Goal: Task Accomplishment & Management: Use online tool/utility

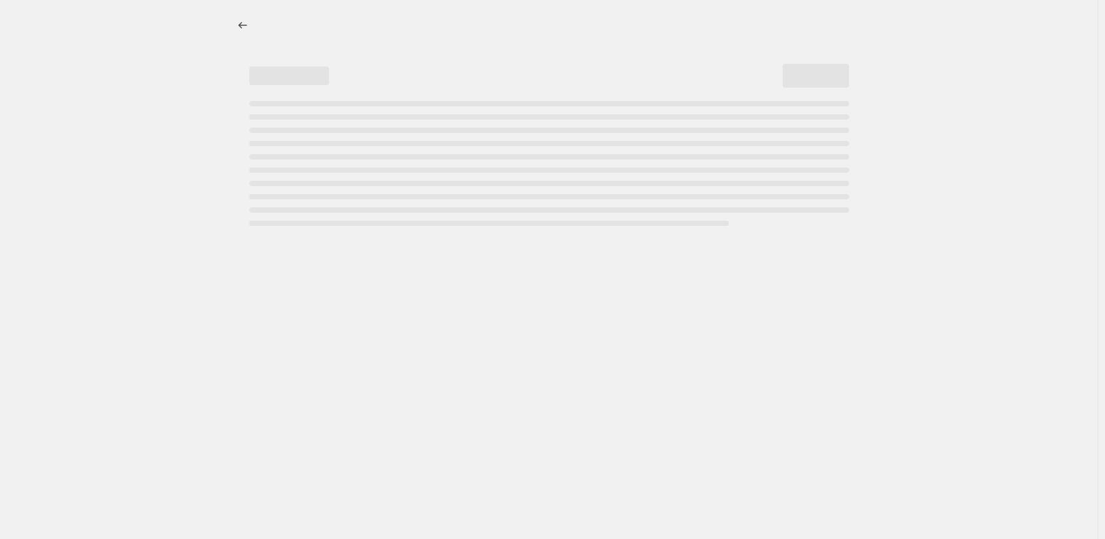
select select "percentage"
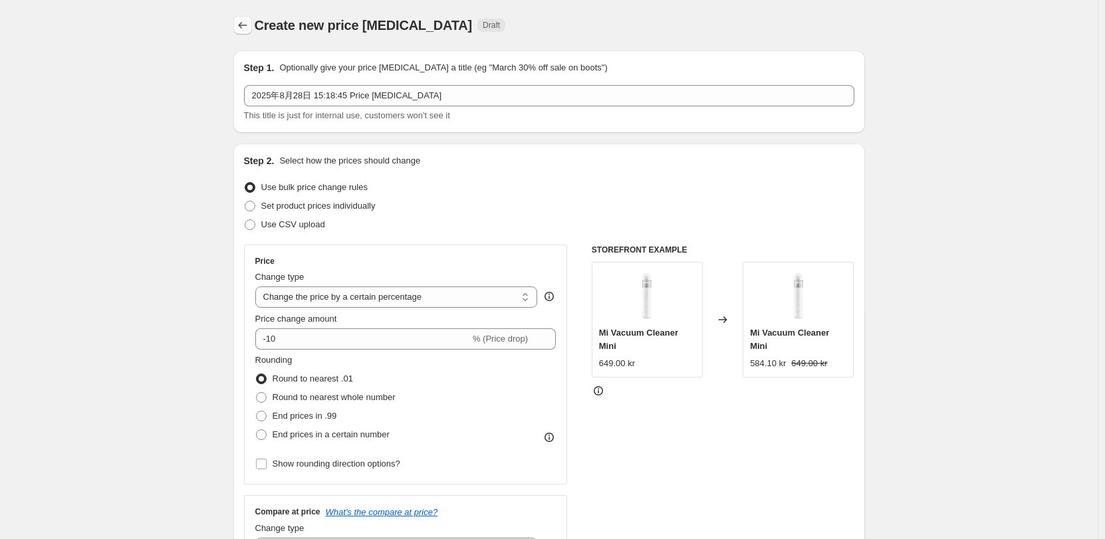
click at [244, 29] on icon "Price change jobs" at bounding box center [242, 25] width 13 height 13
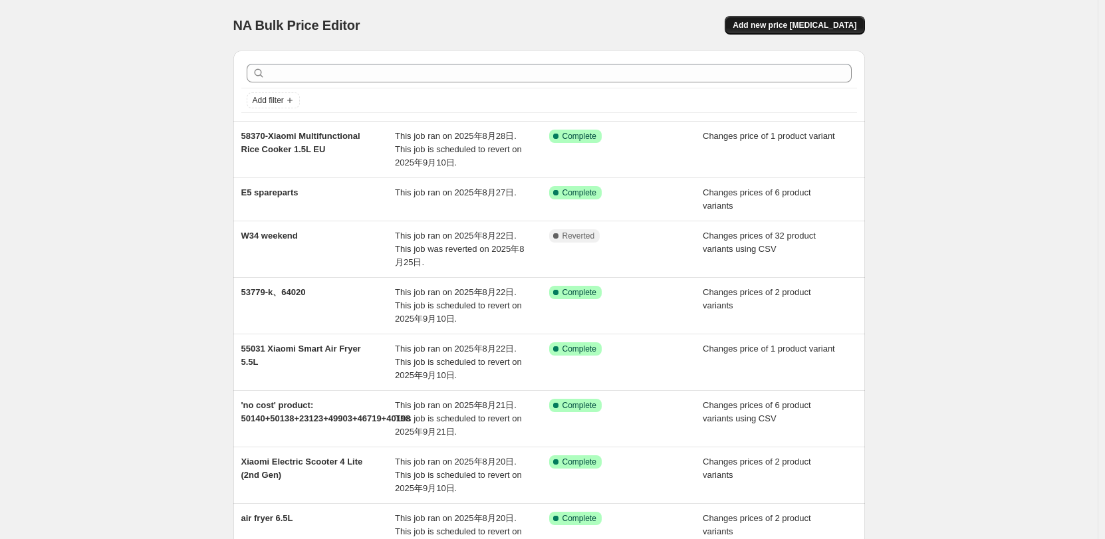
click at [790, 32] on button "Add new price [MEDICAL_DATA]" at bounding box center [795, 25] width 140 height 19
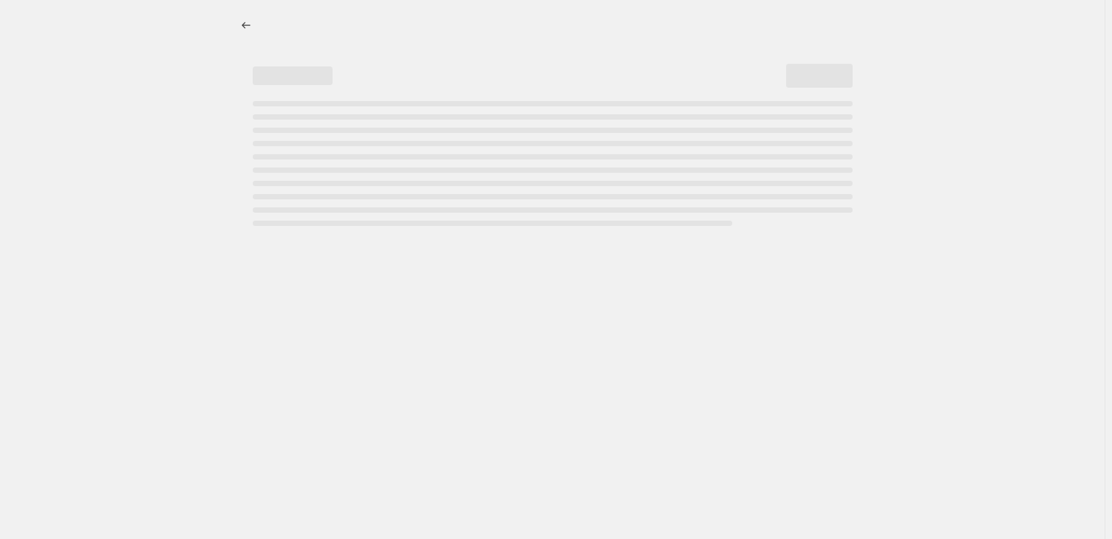
select select "percentage"
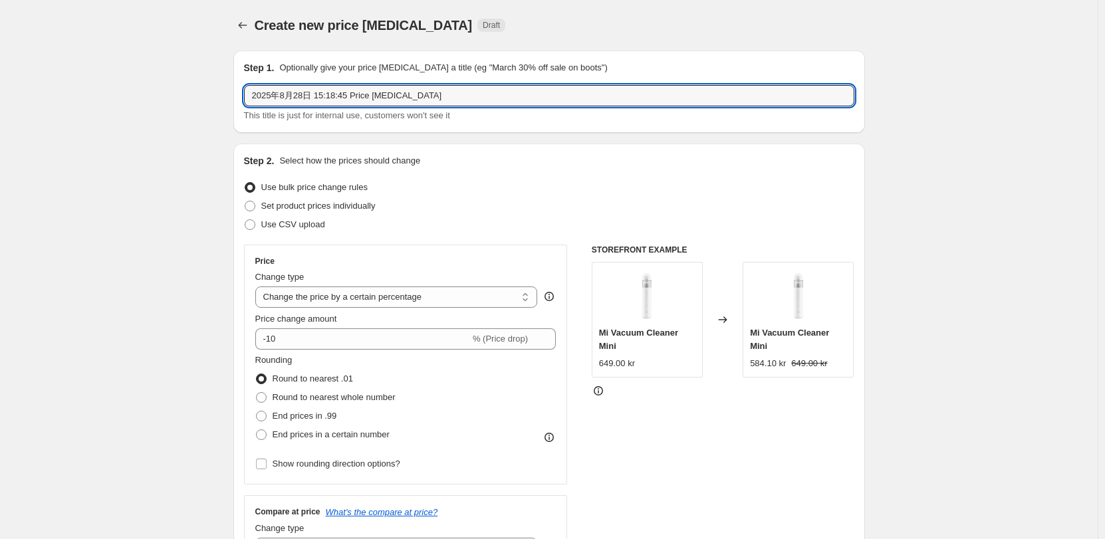
drag, startPoint x: 50, startPoint y: 99, endPoint x: 39, endPoint y: 99, distance: 10.6
type input "redmi buds 6 lite"
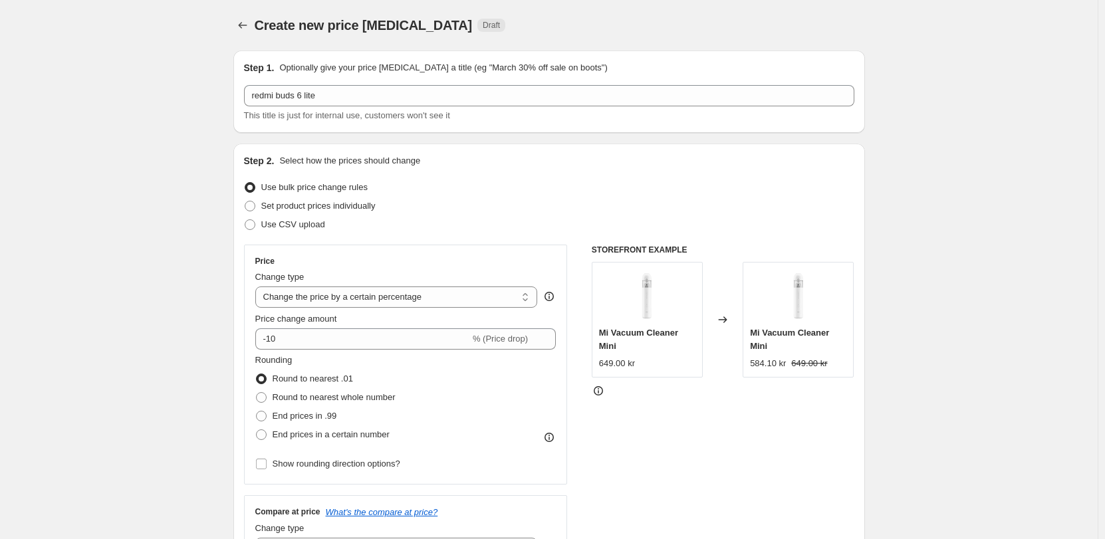
click at [301, 208] on span "Set product prices individually" at bounding box center [318, 206] width 114 height 10
click at [245, 202] on input "Set product prices individually" at bounding box center [245, 201] width 1 height 1
radio input "true"
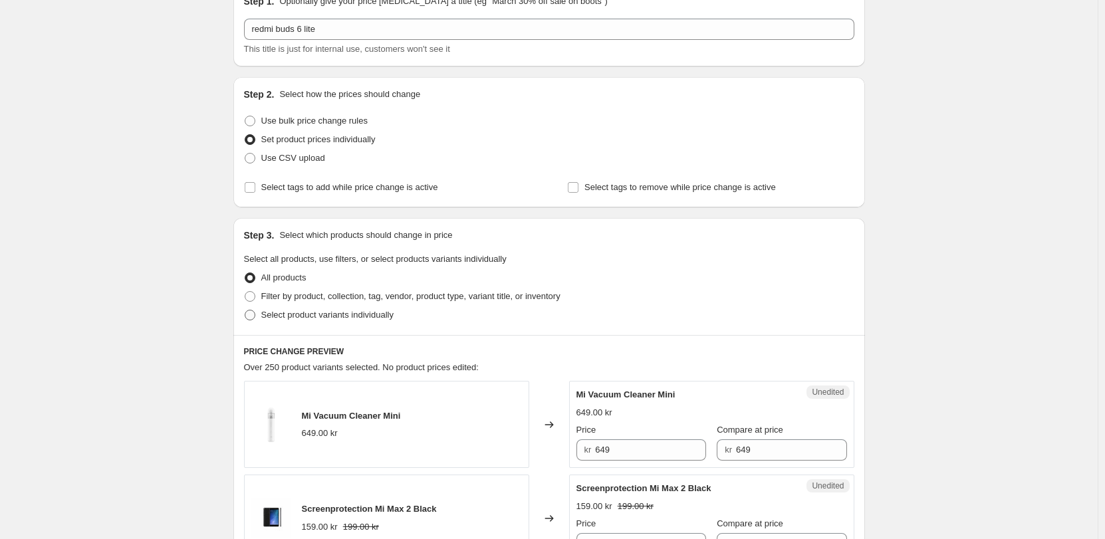
click at [380, 318] on span "Select product variants individually" at bounding box center [327, 315] width 132 height 10
click at [245, 311] on input "Select product variants individually" at bounding box center [245, 310] width 1 height 1
radio input "true"
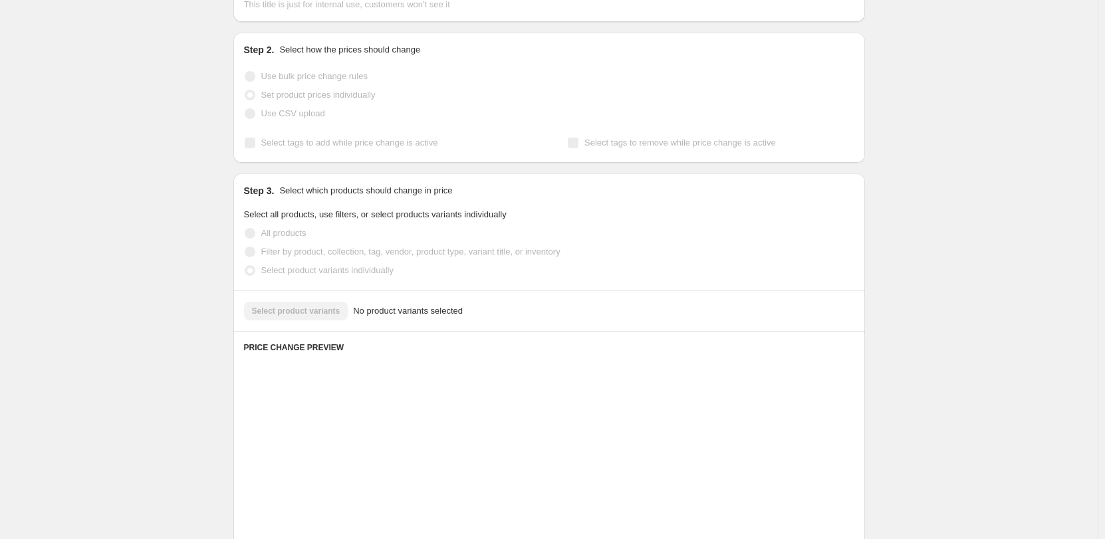
scroll to position [200, 0]
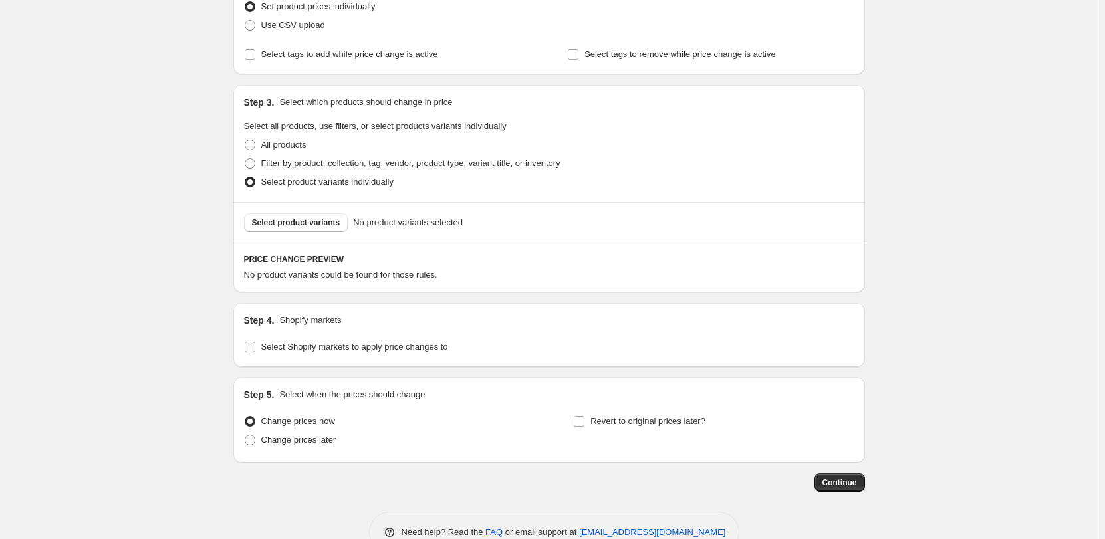
click at [294, 351] on span "Select Shopify markets to apply price changes to" at bounding box center [354, 347] width 187 height 10
click at [255, 351] on input "Select Shopify markets to apply price changes to" at bounding box center [250, 347] width 11 height 11
checkbox input "true"
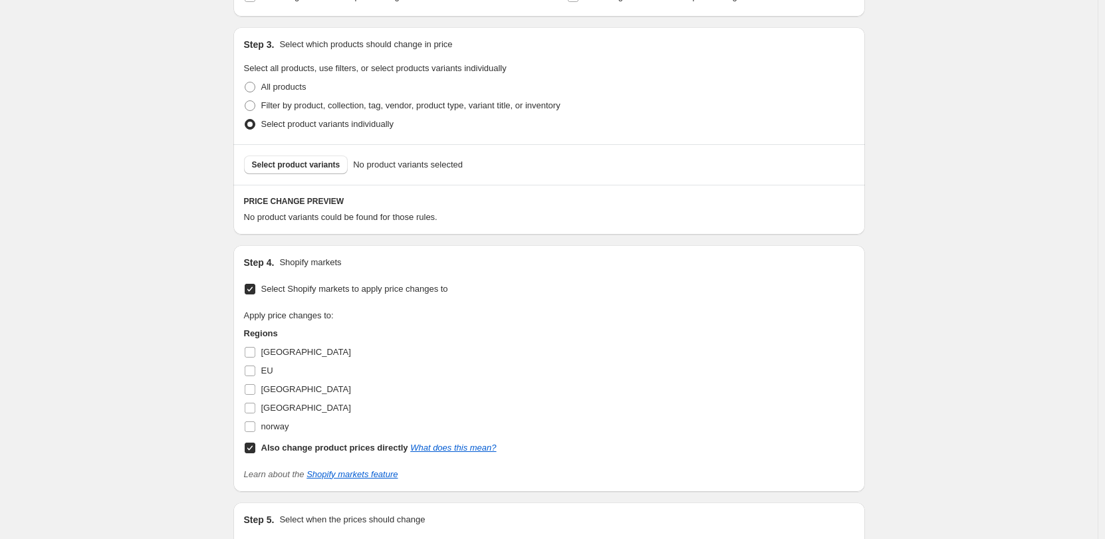
scroll to position [333, 0]
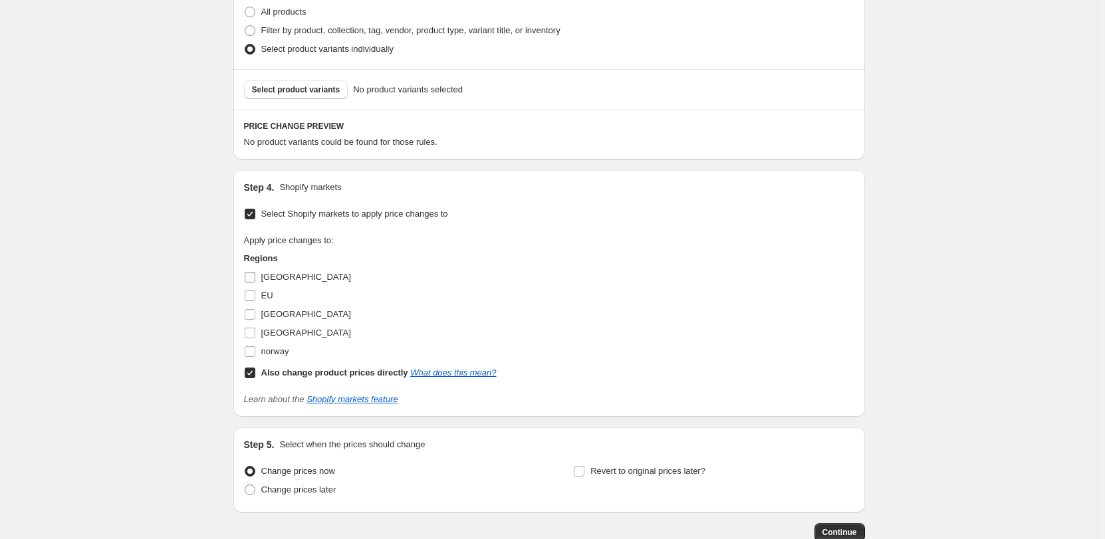
click at [287, 282] on span "[GEOGRAPHIC_DATA]" at bounding box center [306, 277] width 90 height 10
click at [255, 282] on input "[GEOGRAPHIC_DATA]" at bounding box center [250, 277] width 11 height 11
checkbox input "true"
click at [287, 316] on span "[GEOGRAPHIC_DATA]" at bounding box center [306, 314] width 90 height 10
click at [255, 316] on input "[GEOGRAPHIC_DATA]" at bounding box center [250, 314] width 11 height 11
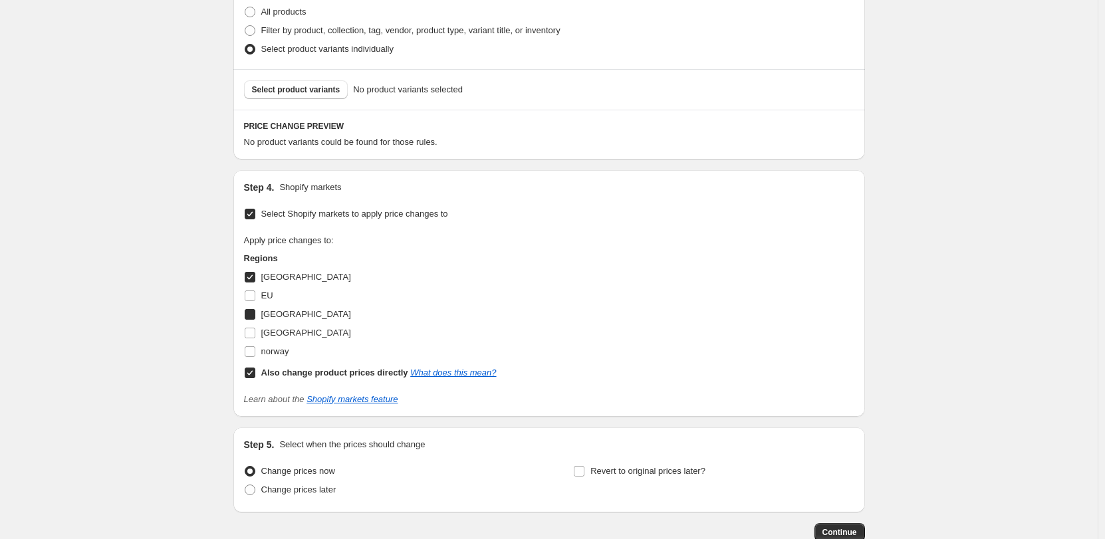
checkbox input "true"
click at [285, 331] on span "[GEOGRAPHIC_DATA]" at bounding box center [306, 333] width 90 height 10
click at [255, 331] on input "[GEOGRAPHIC_DATA]" at bounding box center [250, 333] width 11 height 11
checkbox input "true"
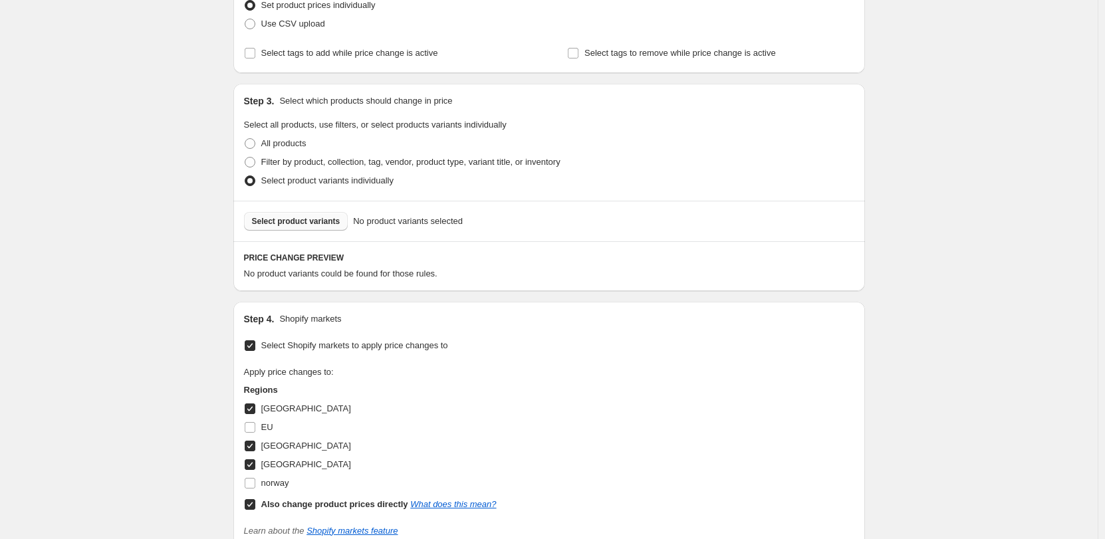
scroll to position [200, 0]
click at [341, 226] on span "Select product variants" at bounding box center [296, 222] width 88 height 11
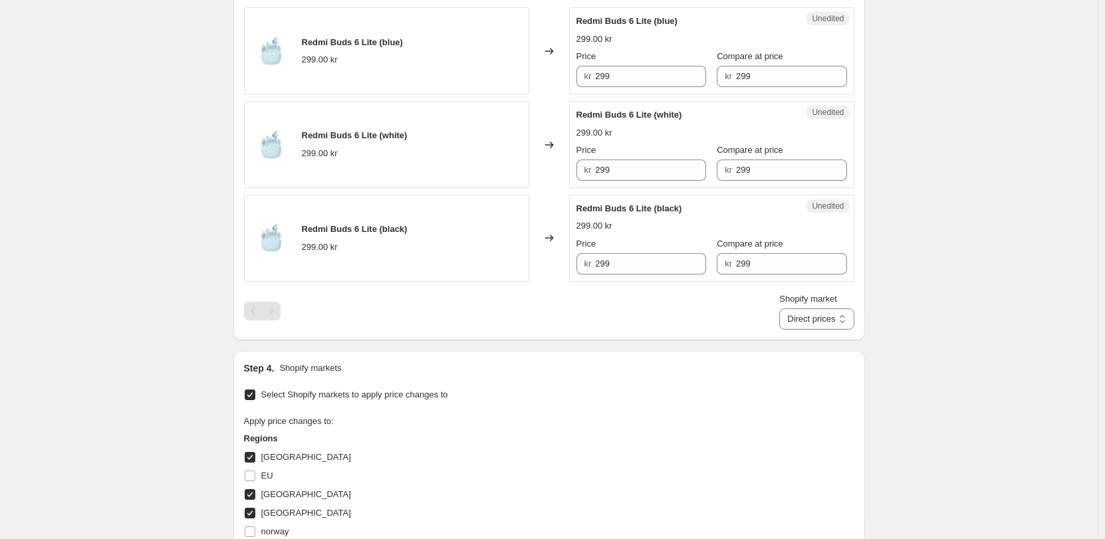
scroll to position [399, 0]
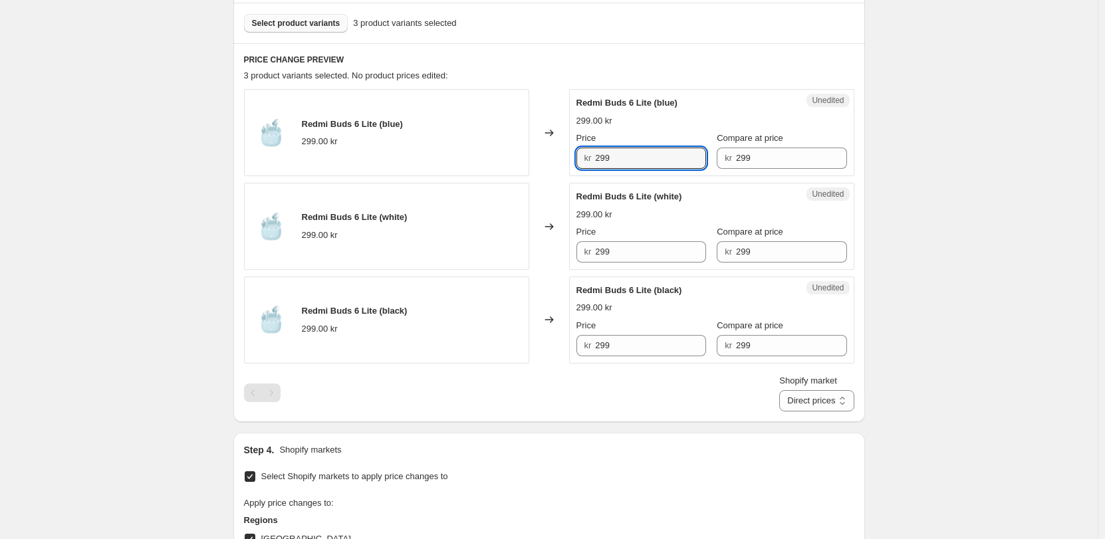
drag, startPoint x: 632, startPoint y: 163, endPoint x: 517, endPoint y: 157, distance: 115.2
click at [517, 157] on div "Redmi Buds 6 Lite (blue) 299.00 kr Changed to Unedited Redmi Buds 6 Lite (blue)…" at bounding box center [549, 132] width 611 height 87
type input "199"
drag, startPoint x: 636, startPoint y: 254, endPoint x: 501, endPoint y: 249, distance: 135.1
click at [501, 249] on div "Redmi Buds 6 Lite (white) 299.00 kr Changed to Unedited Redmi Buds 6 Lite (whit…" at bounding box center [549, 226] width 611 height 87
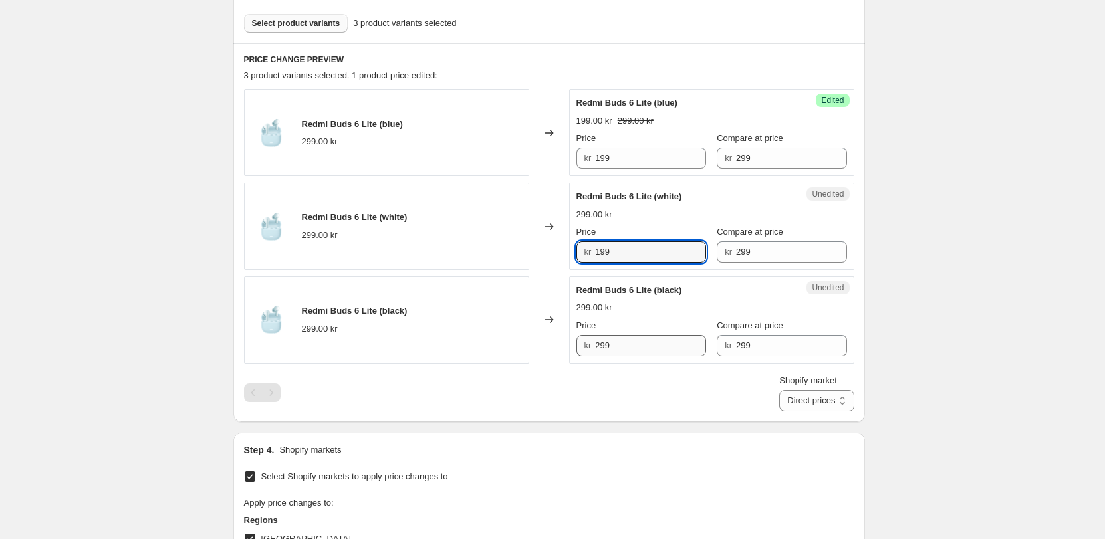
type input "199"
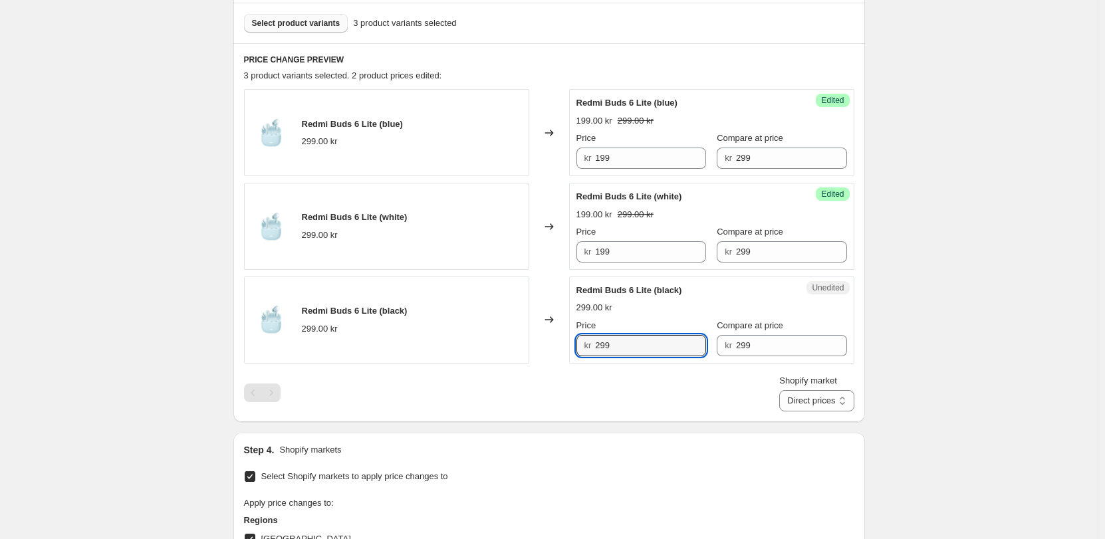
drag, startPoint x: 625, startPoint y: 347, endPoint x: 558, endPoint y: 345, distance: 66.5
click at [558, 345] on div "Redmi Buds 6 Lite (black) 299.00 kr Changed to Unedited Redmi Buds 6 Lite (blac…" at bounding box center [549, 320] width 611 height 87
type input "199"
click at [617, 397] on div "Shopify market Direct prices [GEOGRAPHIC_DATA] [GEOGRAPHIC_DATA] [GEOGRAPHIC_DA…" at bounding box center [549, 392] width 611 height 37
click at [791, 401] on select "Direct prices [GEOGRAPHIC_DATA] [GEOGRAPHIC_DATA] [GEOGRAPHIC_DATA]" at bounding box center [817, 400] width 74 height 21
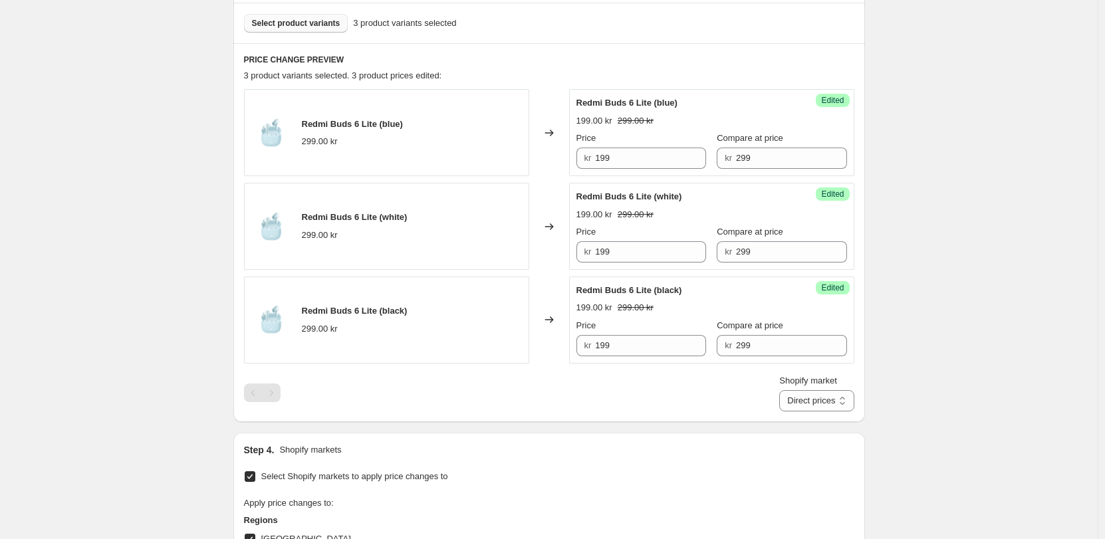
select select "855048421"
click at [795, 412] on select "Direct prices [GEOGRAPHIC_DATA] [GEOGRAPHIC_DATA] [GEOGRAPHIC_DATA]" at bounding box center [817, 400] width 74 height 21
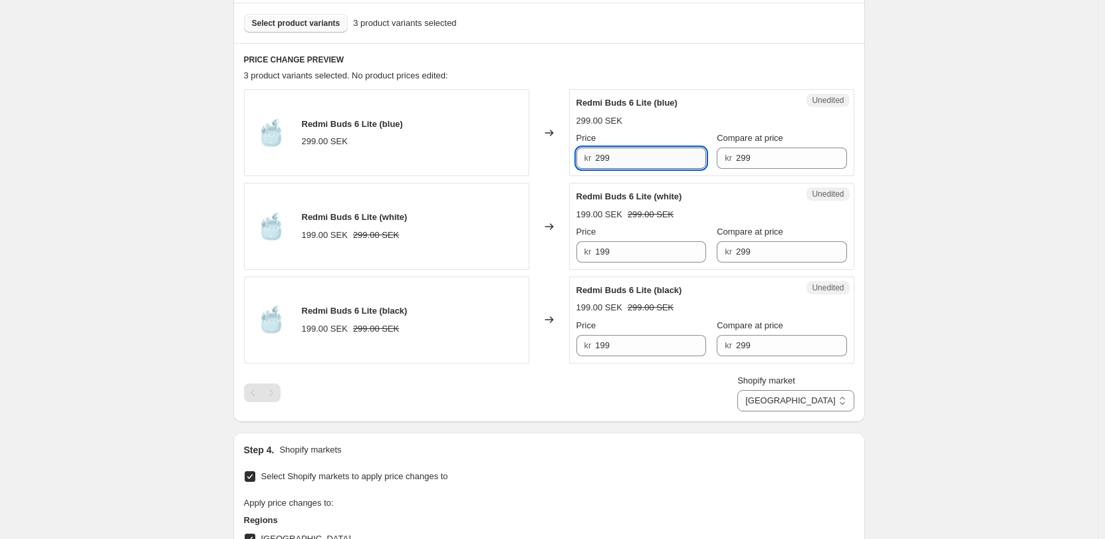
drag, startPoint x: 608, startPoint y: 159, endPoint x: 631, endPoint y: 143, distance: 28.2
click at [608, 158] on input "299" at bounding box center [650, 158] width 111 height 21
type input "199"
click at [668, 411] on div "Shopify market Direct prices [GEOGRAPHIC_DATA] [GEOGRAPHIC_DATA] [GEOGRAPHIC_DA…" at bounding box center [549, 392] width 611 height 37
click at [841, 402] on select "Direct prices [GEOGRAPHIC_DATA] [GEOGRAPHIC_DATA] [GEOGRAPHIC_DATA]" at bounding box center [796, 400] width 116 height 21
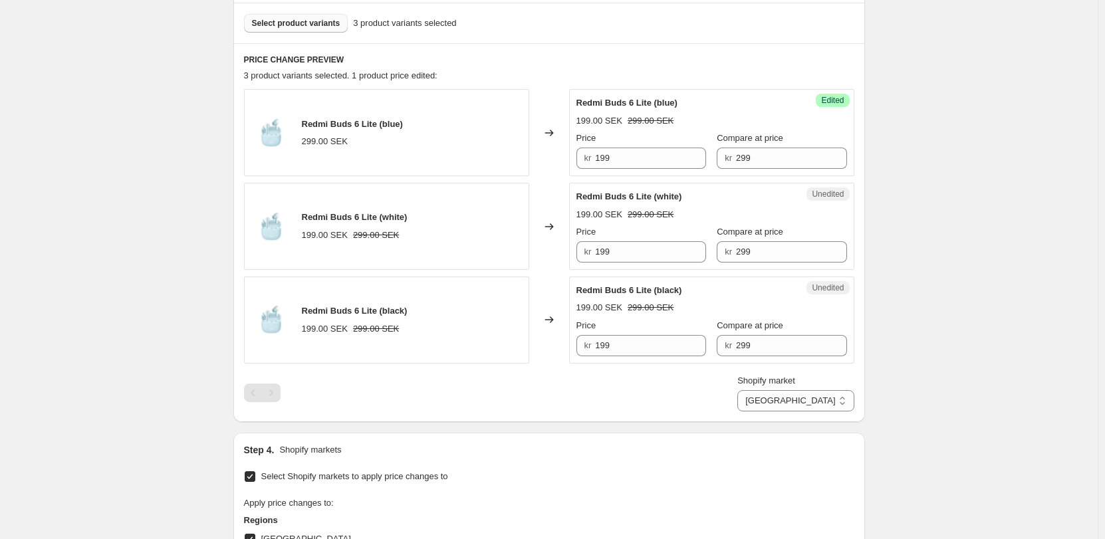
select select "13296369893"
click at [793, 412] on select "Direct prices [GEOGRAPHIC_DATA] [GEOGRAPHIC_DATA] [GEOGRAPHIC_DATA]" at bounding box center [796, 400] width 116 height 21
drag, startPoint x: 611, startPoint y: 158, endPoint x: 628, endPoint y: 148, distance: 19.6
click at [611, 157] on input "199" at bounding box center [650, 158] width 111 height 21
type input "139"
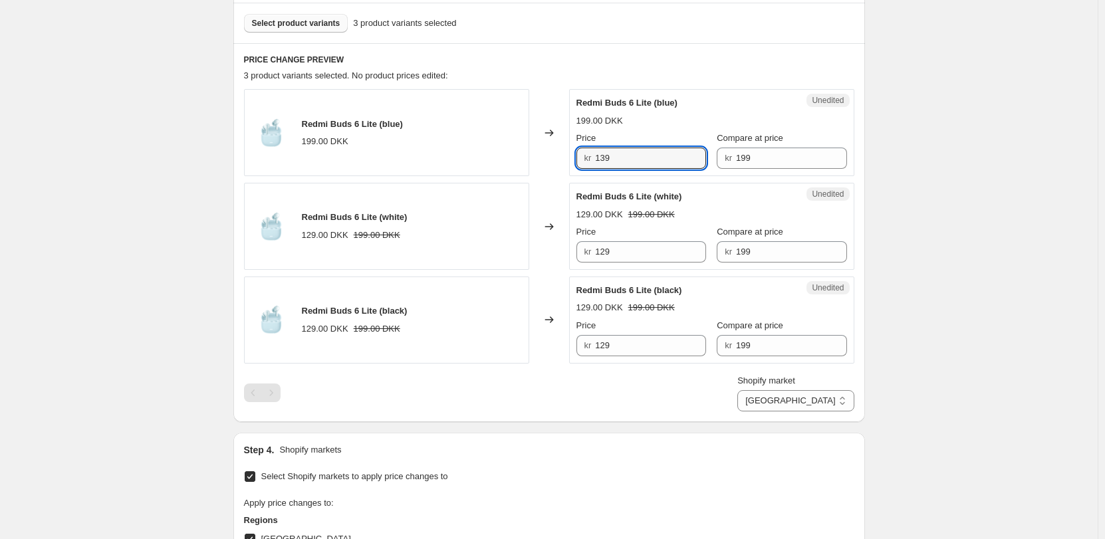
click at [958, 159] on div "Create new price [MEDICAL_DATA]. This page is ready Create new price [MEDICAL_D…" at bounding box center [549, 243] width 1098 height 1284
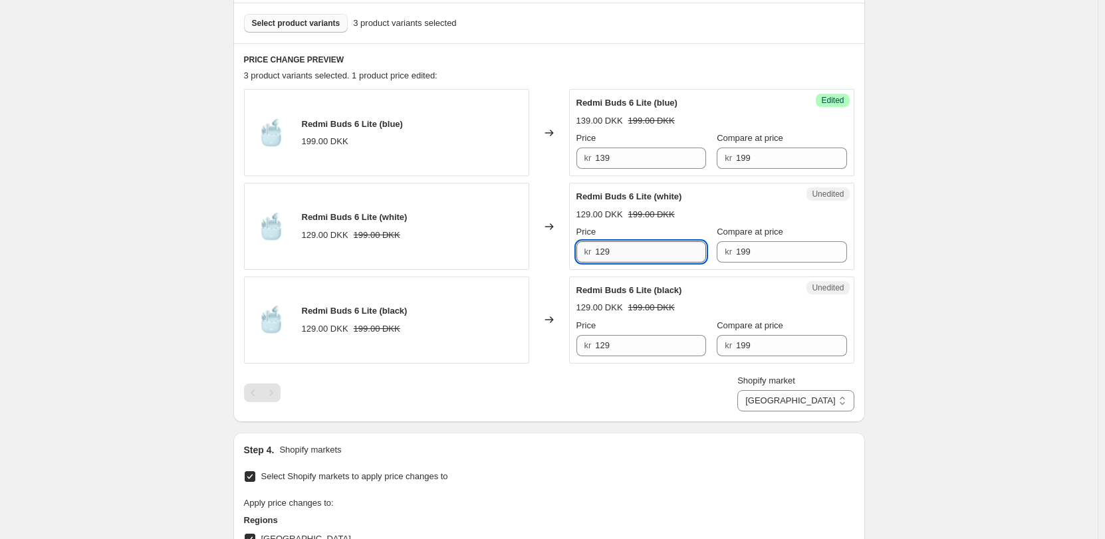
click at [609, 252] on input "129" at bounding box center [650, 251] width 111 height 21
type input "139"
click at [610, 342] on input "129" at bounding box center [650, 345] width 111 height 21
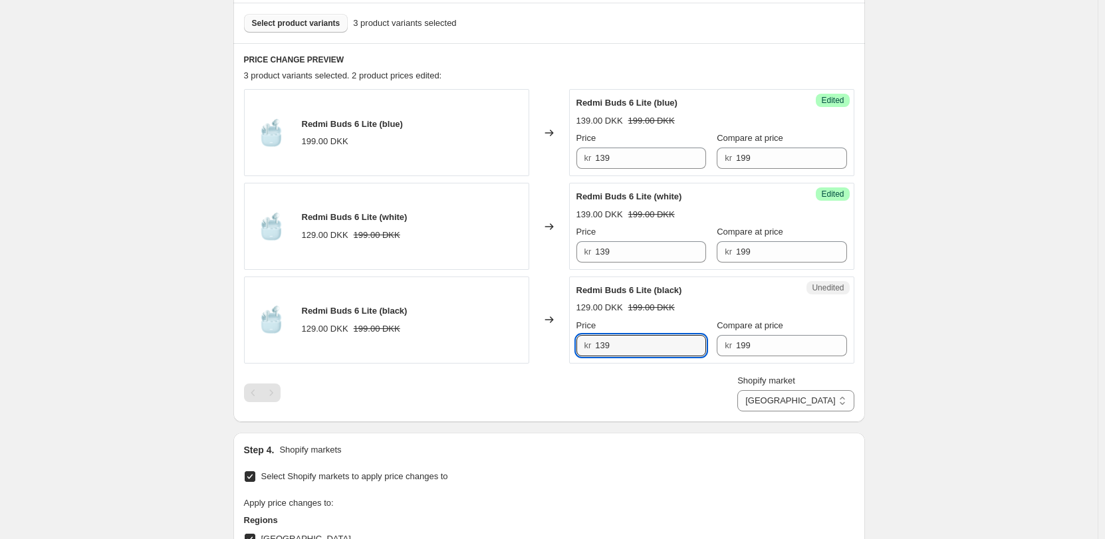
type input "139"
click at [691, 364] on div "Redmi Buds 6 Lite (blue) 199.00 DKK Changed to Success Edited Redmi Buds 6 Lite…" at bounding box center [549, 250] width 611 height 322
drag, startPoint x: 808, startPoint y: 399, endPoint x: 812, endPoint y: 406, distance: 8.3
click at [808, 399] on select "Direct prices [GEOGRAPHIC_DATA] [GEOGRAPHIC_DATA] [GEOGRAPHIC_DATA]" at bounding box center [796, 400] width 116 height 21
select select "55491821903"
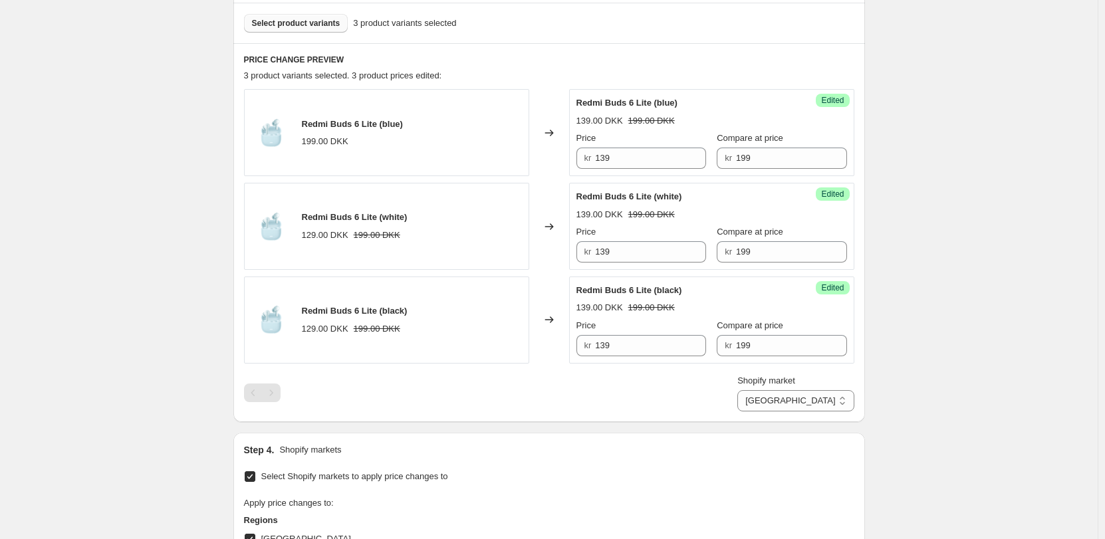
click at [795, 412] on select "Direct prices [GEOGRAPHIC_DATA] [GEOGRAPHIC_DATA] [GEOGRAPHIC_DATA]" at bounding box center [796, 400] width 116 height 21
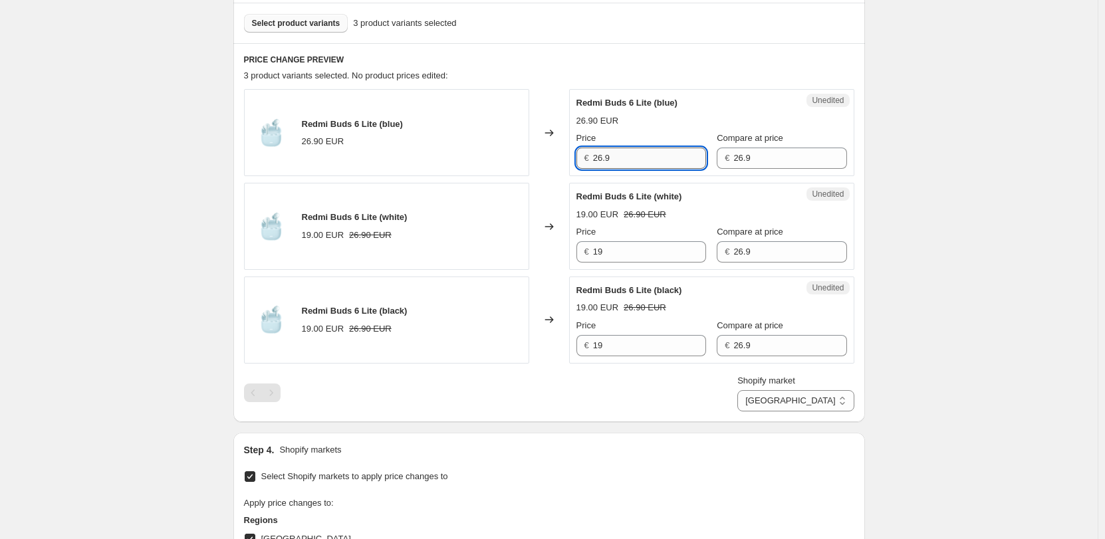
click at [611, 154] on input "26.9" at bounding box center [649, 158] width 113 height 21
drag, startPoint x: 622, startPoint y: 159, endPoint x: 497, endPoint y: 144, distance: 125.9
click at [497, 144] on div "Redmi Buds 6 Lite (blue) 26.90 EUR Changed to Unedited Redmi Buds 6 Lite (blue)…" at bounding box center [549, 132] width 611 height 87
type input "19"
click at [629, 252] on input "19" at bounding box center [649, 251] width 113 height 21
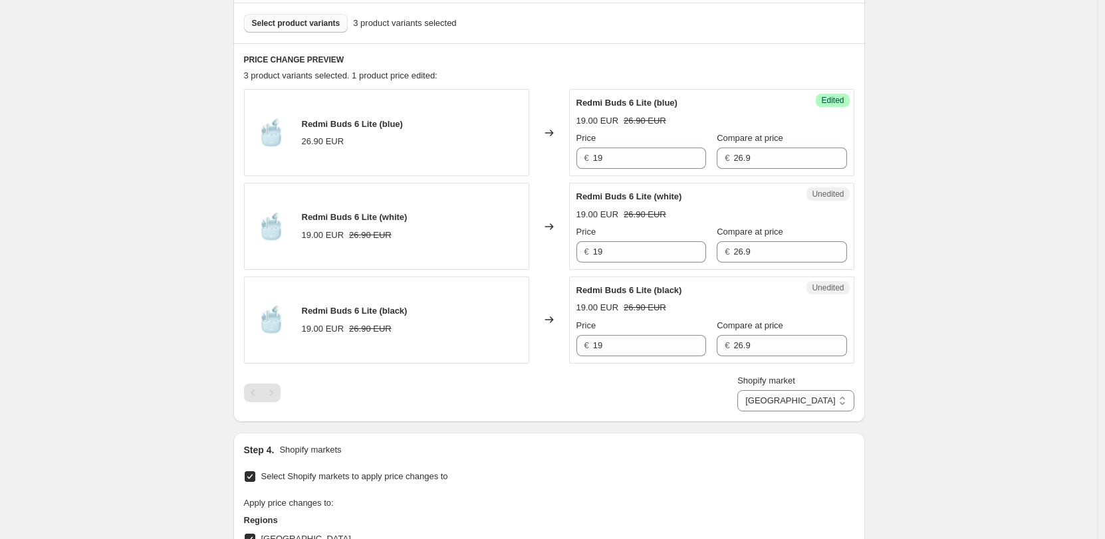
click at [646, 394] on div "Shopify market Direct prices [GEOGRAPHIC_DATA] [GEOGRAPHIC_DATA] [GEOGRAPHIC_DA…" at bounding box center [549, 392] width 611 height 37
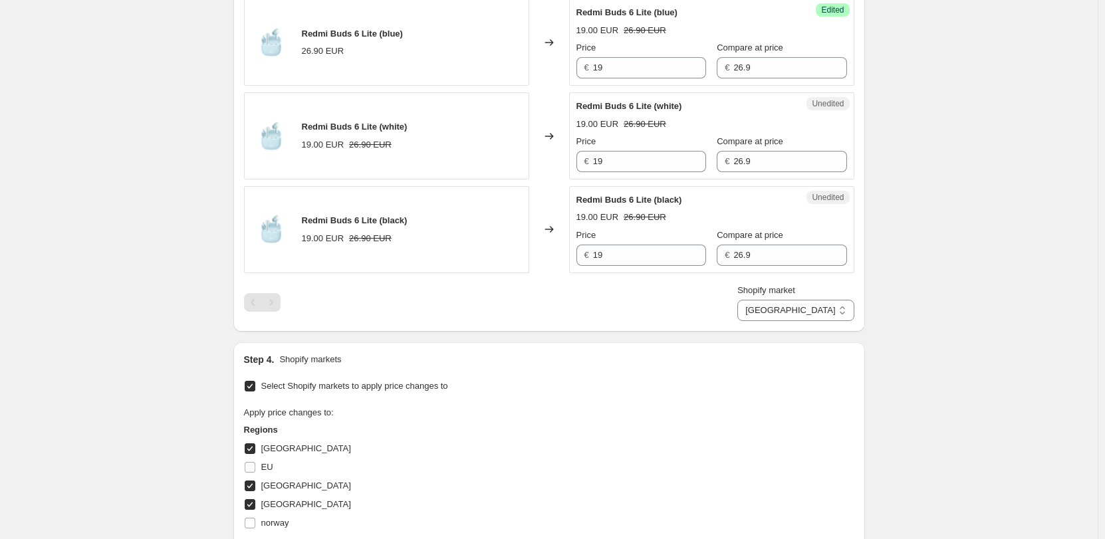
scroll to position [745, 0]
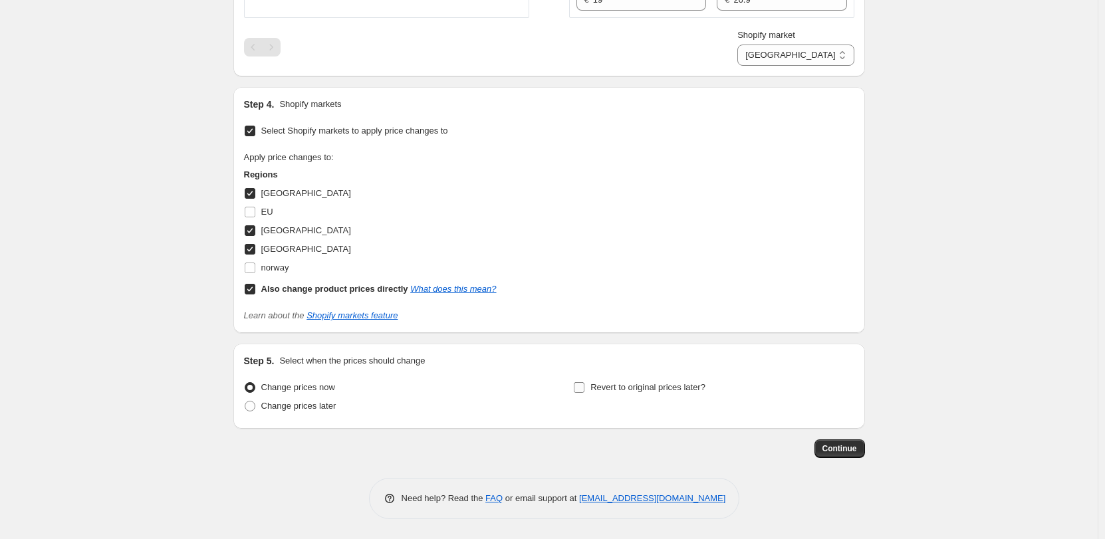
click at [644, 392] on span "Revert to original prices later?" at bounding box center [648, 387] width 115 height 10
click at [585, 392] on input "Revert to original prices later?" at bounding box center [579, 387] width 11 height 11
checkbox input "true"
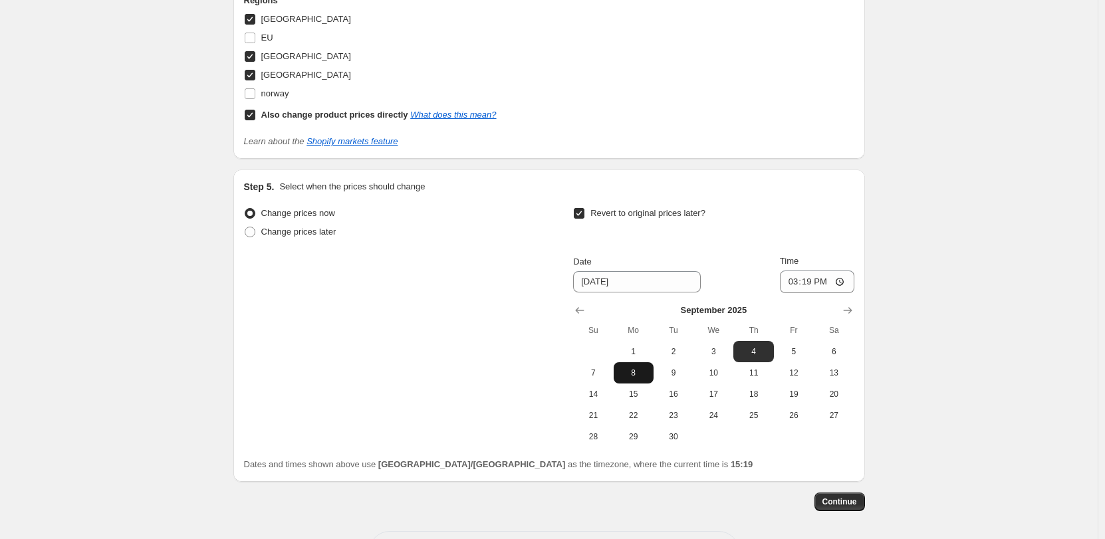
scroll to position [944, 0]
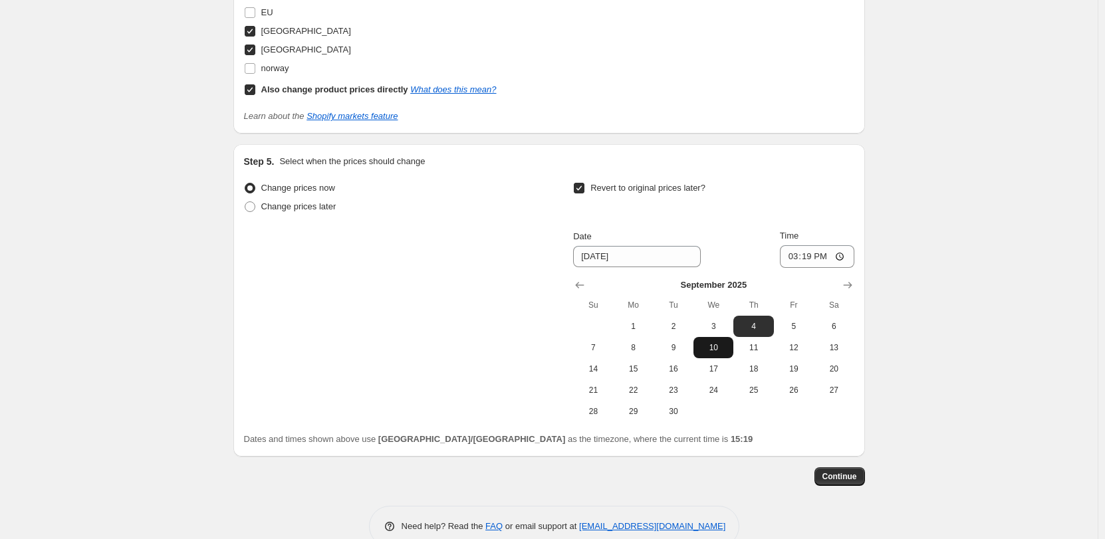
click at [706, 348] on span "10" at bounding box center [713, 348] width 29 height 11
type input "[DATE]"
click at [842, 253] on input "15:19" at bounding box center [817, 256] width 74 height 23
type input "06:00"
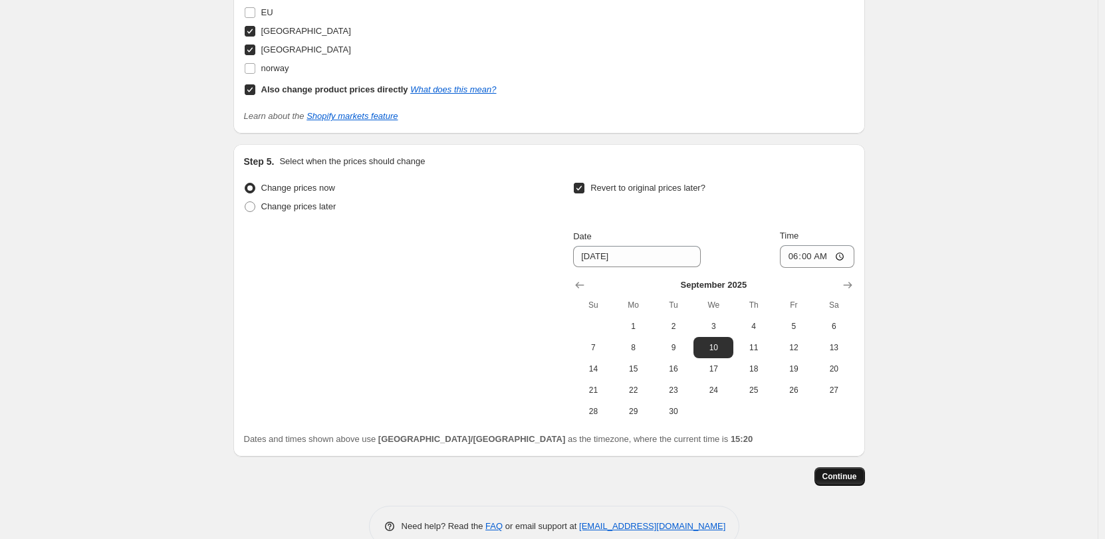
click at [853, 478] on span "Continue" at bounding box center [840, 477] width 35 height 11
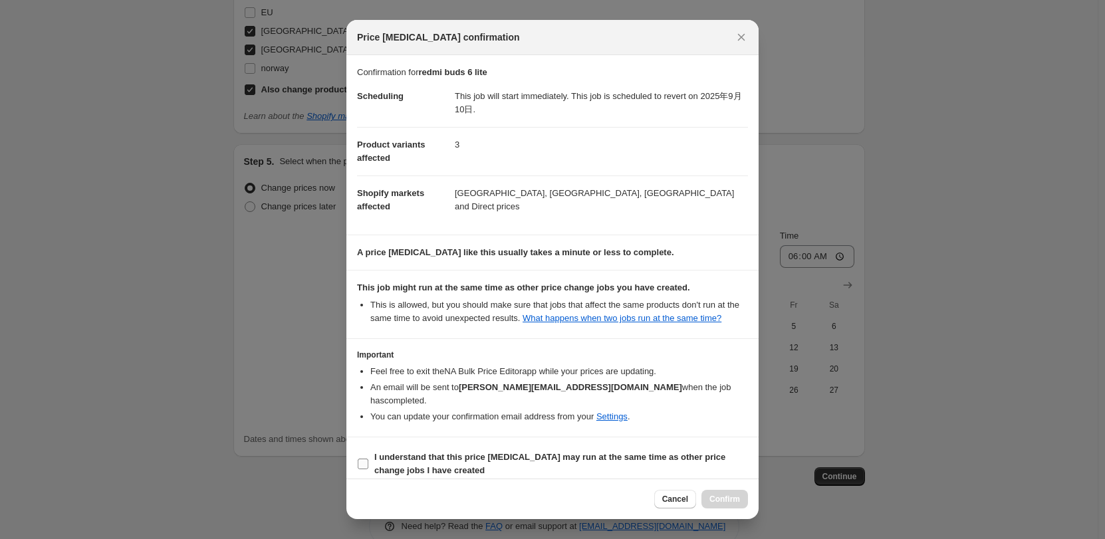
click at [394, 458] on b "I understand that this price [MEDICAL_DATA] may run at the same time as other p…" at bounding box center [549, 463] width 351 height 23
click at [368, 459] on input "I understand that this price [MEDICAL_DATA] may run at the same time as other p…" at bounding box center [363, 464] width 11 height 11
checkbox input "true"
click at [724, 501] on span "Confirm" at bounding box center [725, 499] width 31 height 11
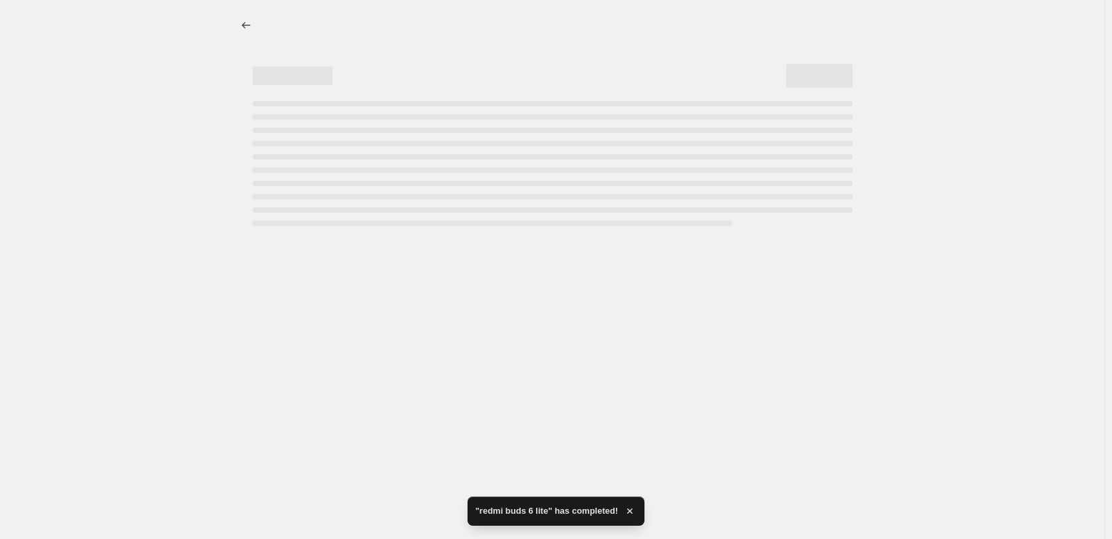
select select "55491821903"
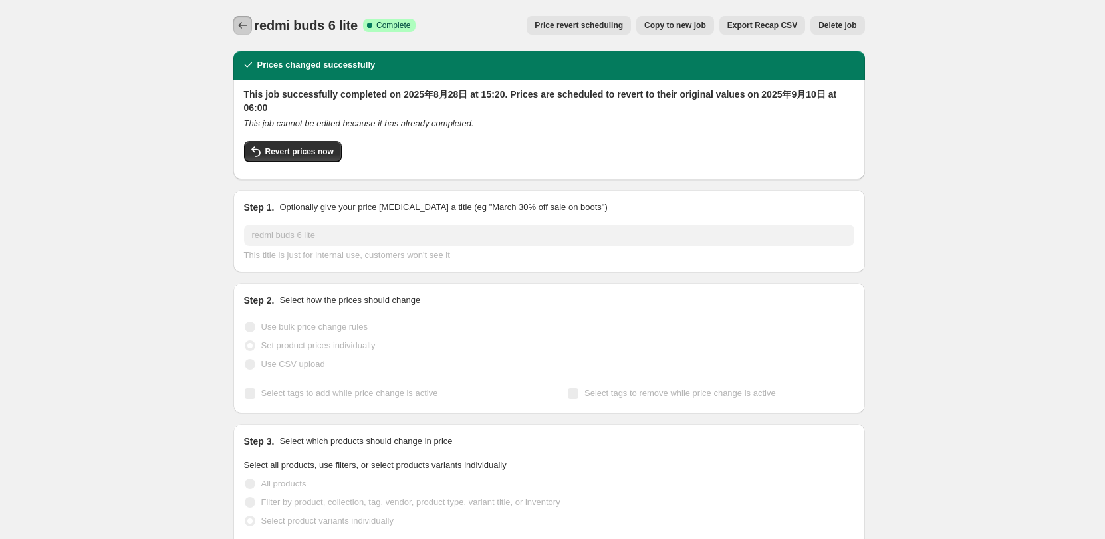
click at [244, 21] on icon "Price change jobs" at bounding box center [242, 25] width 13 height 13
